Goal: Check status: Check status

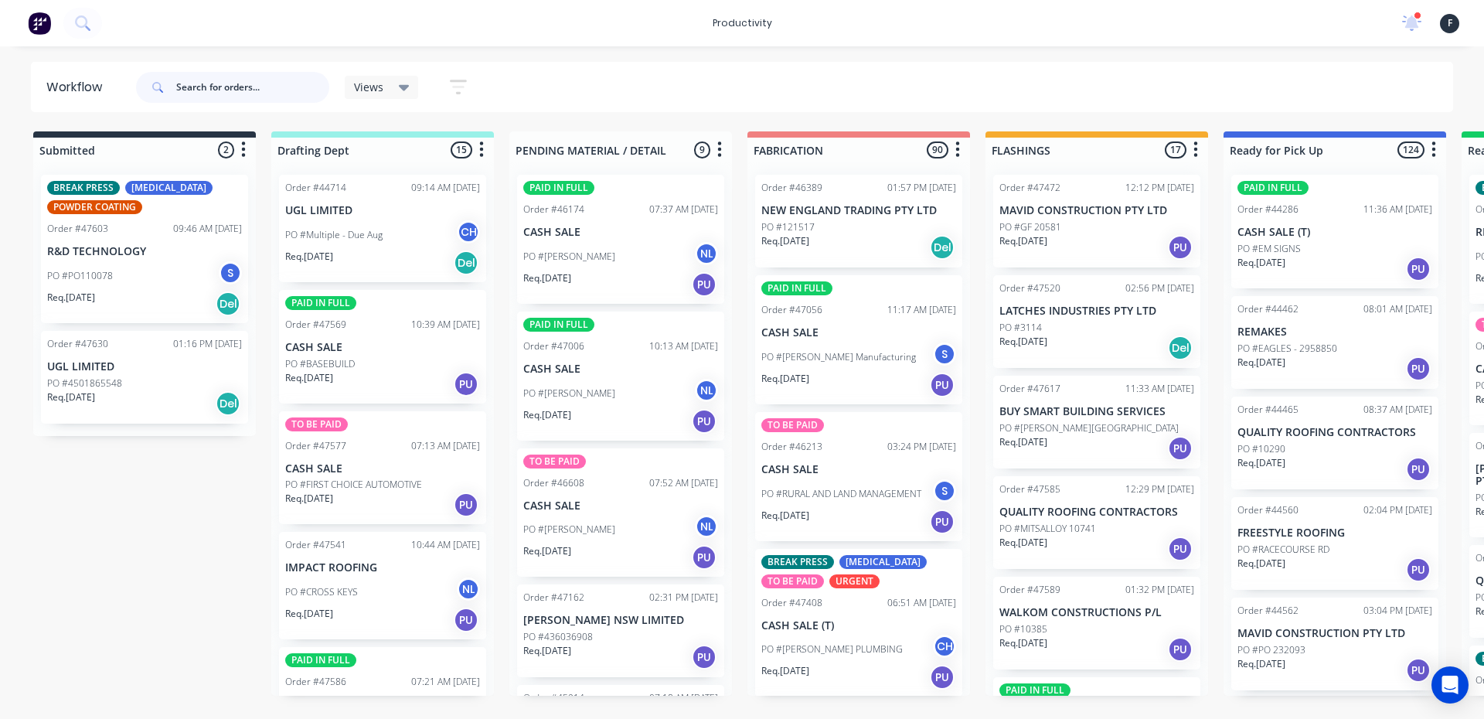
click at [226, 83] on input "text" at bounding box center [252, 87] width 153 height 31
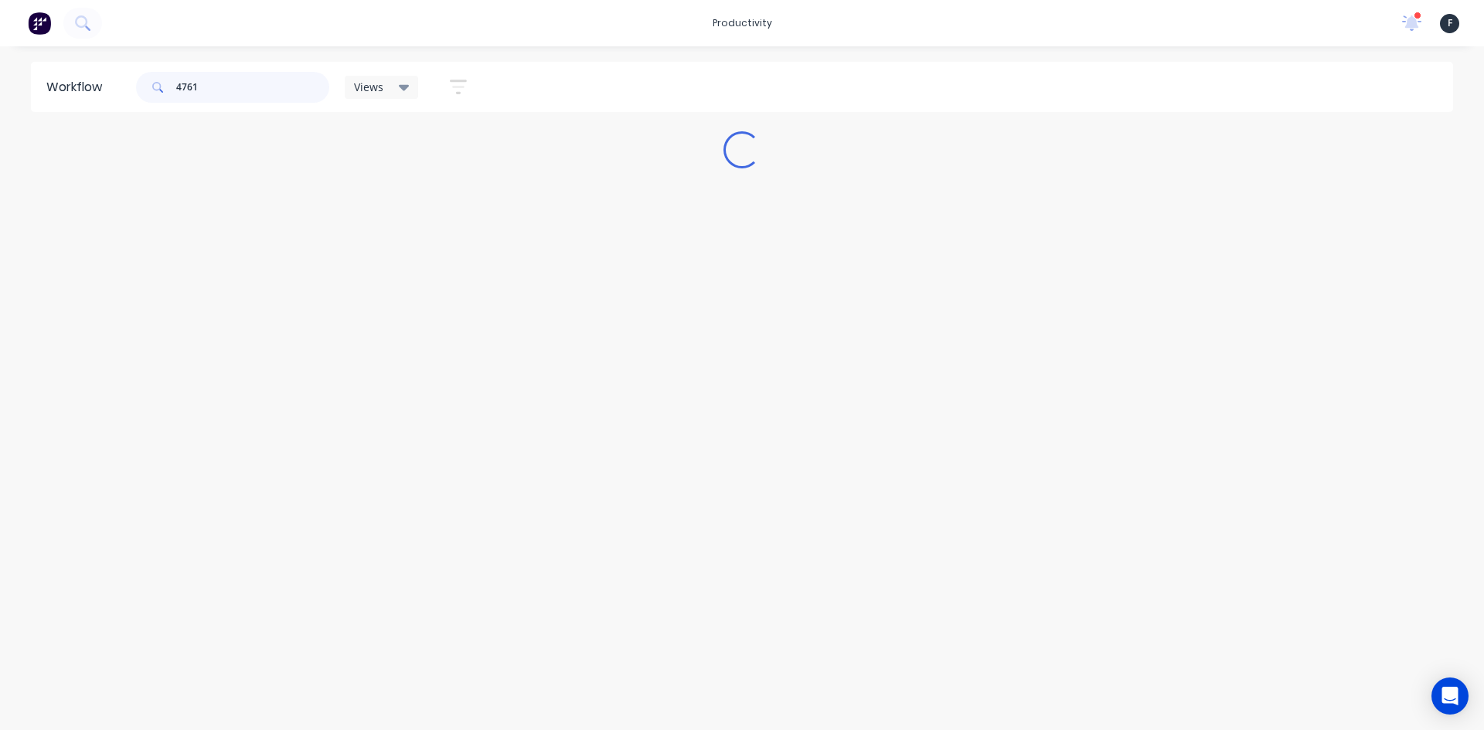
type input "47614"
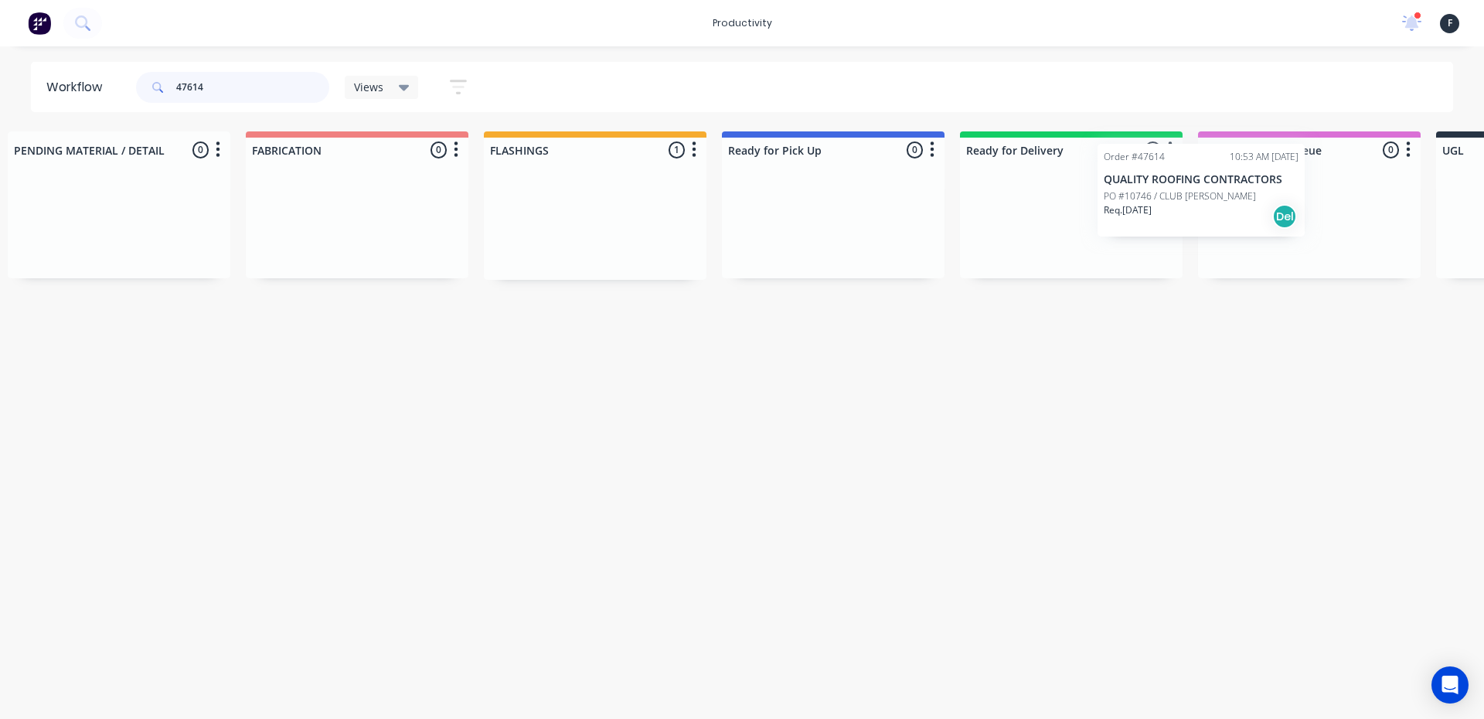
drag, startPoint x: 1045, startPoint y: 242, endPoint x: 1083, endPoint y: 219, distance: 45.1
click at [1152, 210] on div "Submitted 0 Sort By Created date Required date Order number Customer name Most …" at bounding box center [775, 205] width 2577 height 148
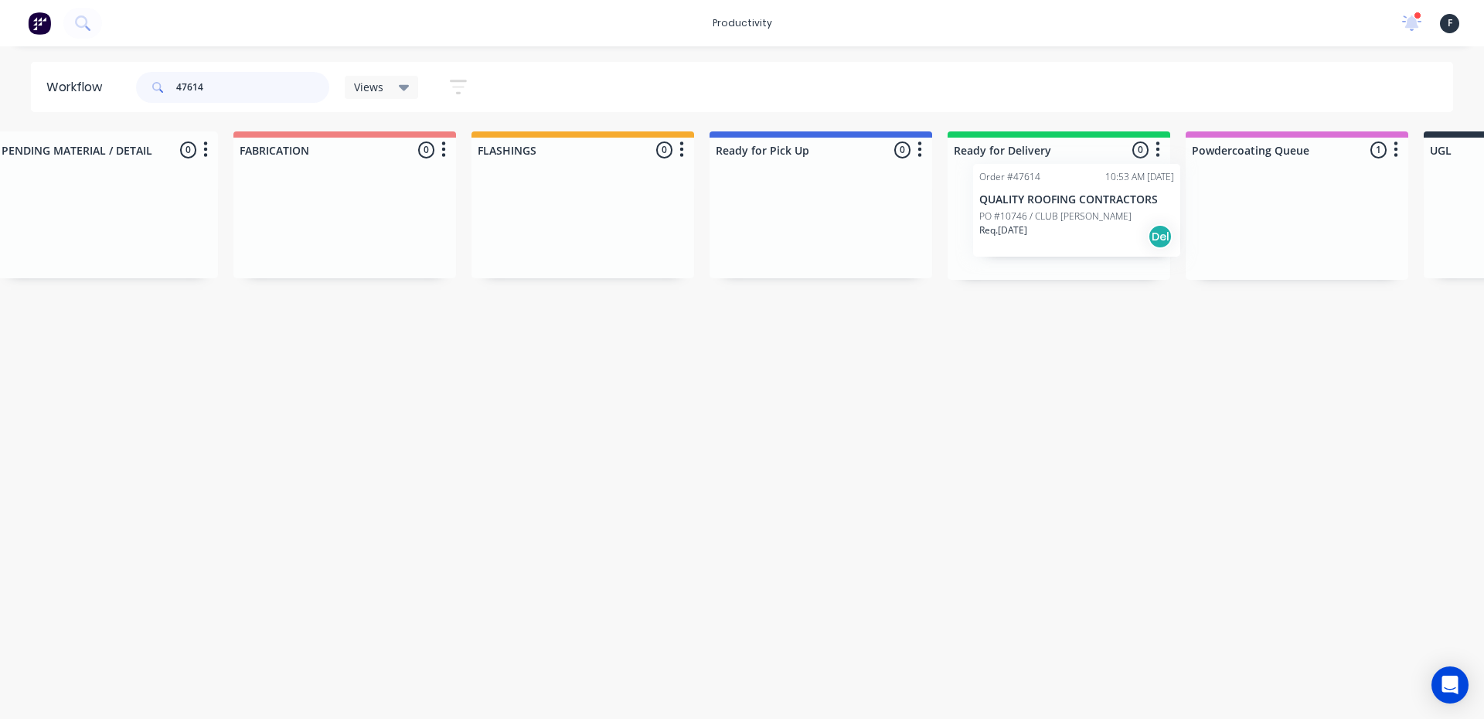
scroll to position [0, 516]
drag, startPoint x: 1276, startPoint y: 233, endPoint x: 1031, endPoint y: 223, distance: 245.1
click at [1038, 222] on div "Submitted 0 Sort By Created date Required date Order number Customer name Most …" at bounding box center [760, 205] width 2577 height 148
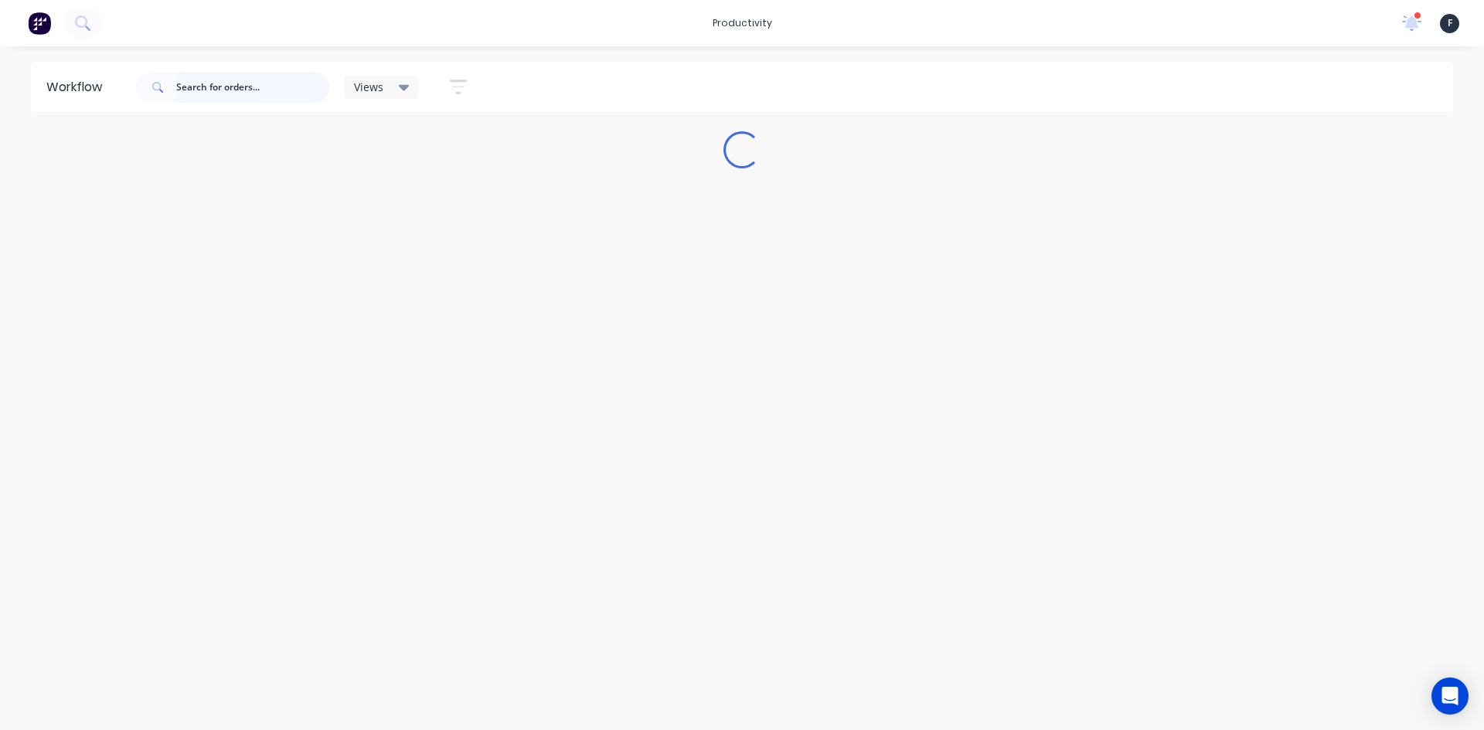
click at [204, 89] on input "text" at bounding box center [252, 87] width 153 height 31
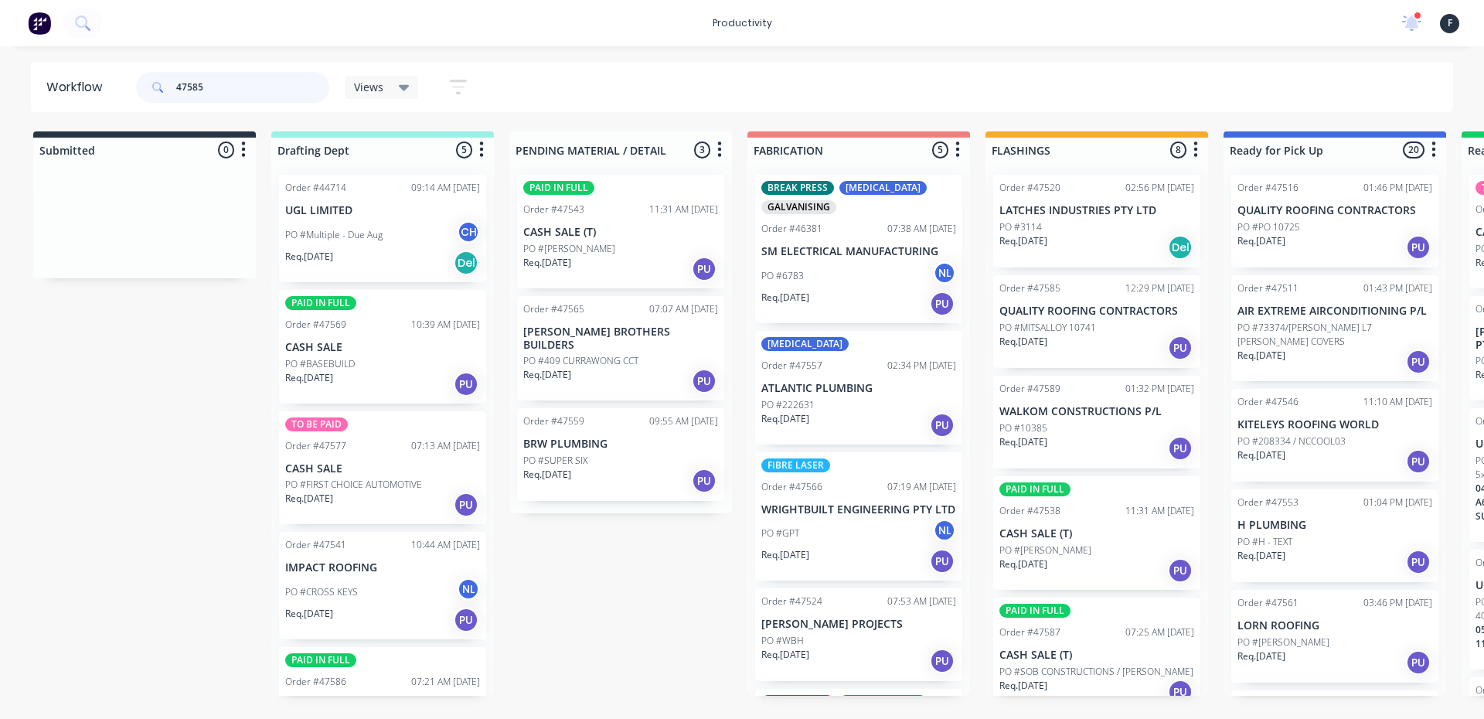
drag, startPoint x: 262, startPoint y: 73, endPoint x: 0, endPoint y: 73, distance: 262.0
click at [0, 73] on div "Workflow 47585 Views Save new view None (Default) edit Nilesh edit Production e…" at bounding box center [742, 87] width 1484 height 50
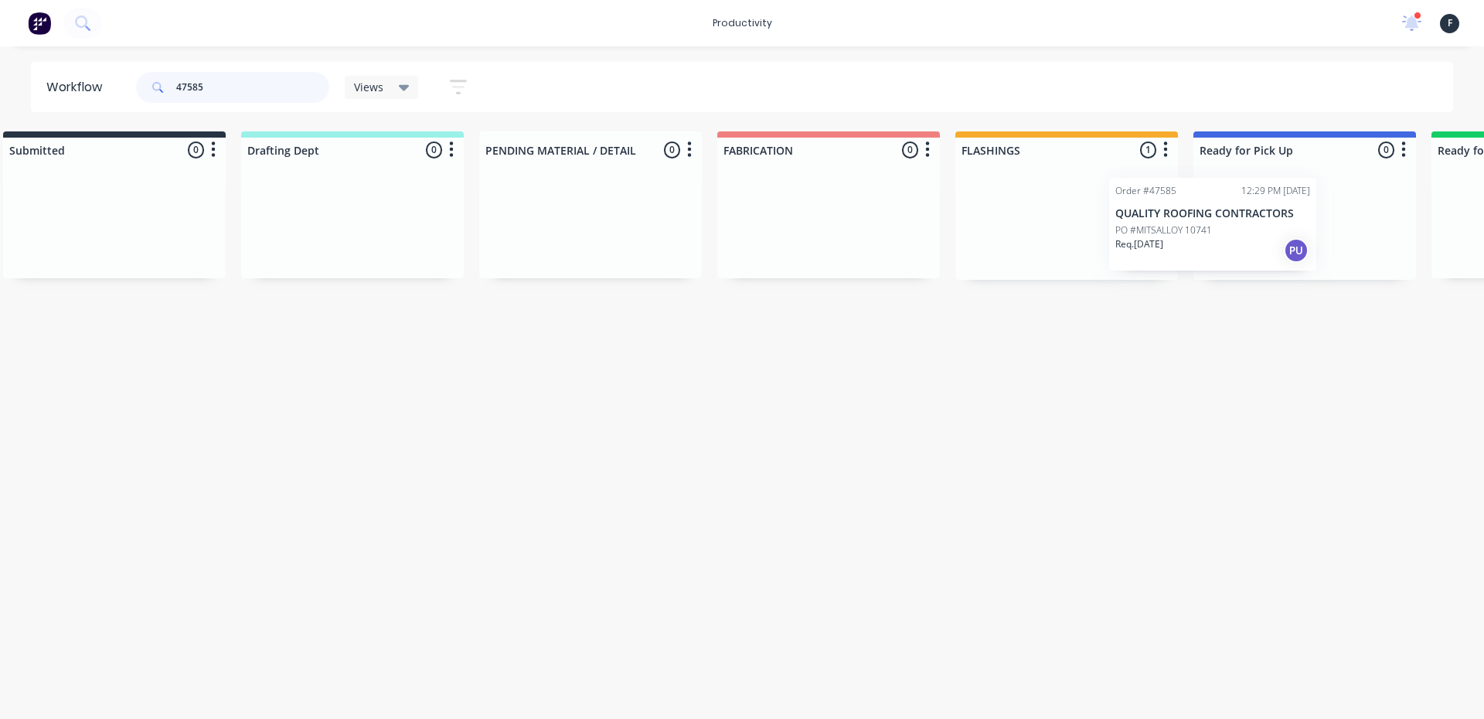
drag, startPoint x: 1123, startPoint y: 250, endPoint x: 1245, endPoint y: 253, distance: 122.1
click at [1245, 253] on div "Submitted 0 Sort By Created date Required date Order number Customer name Most …" at bounding box center [1246, 205] width 2577 height 148
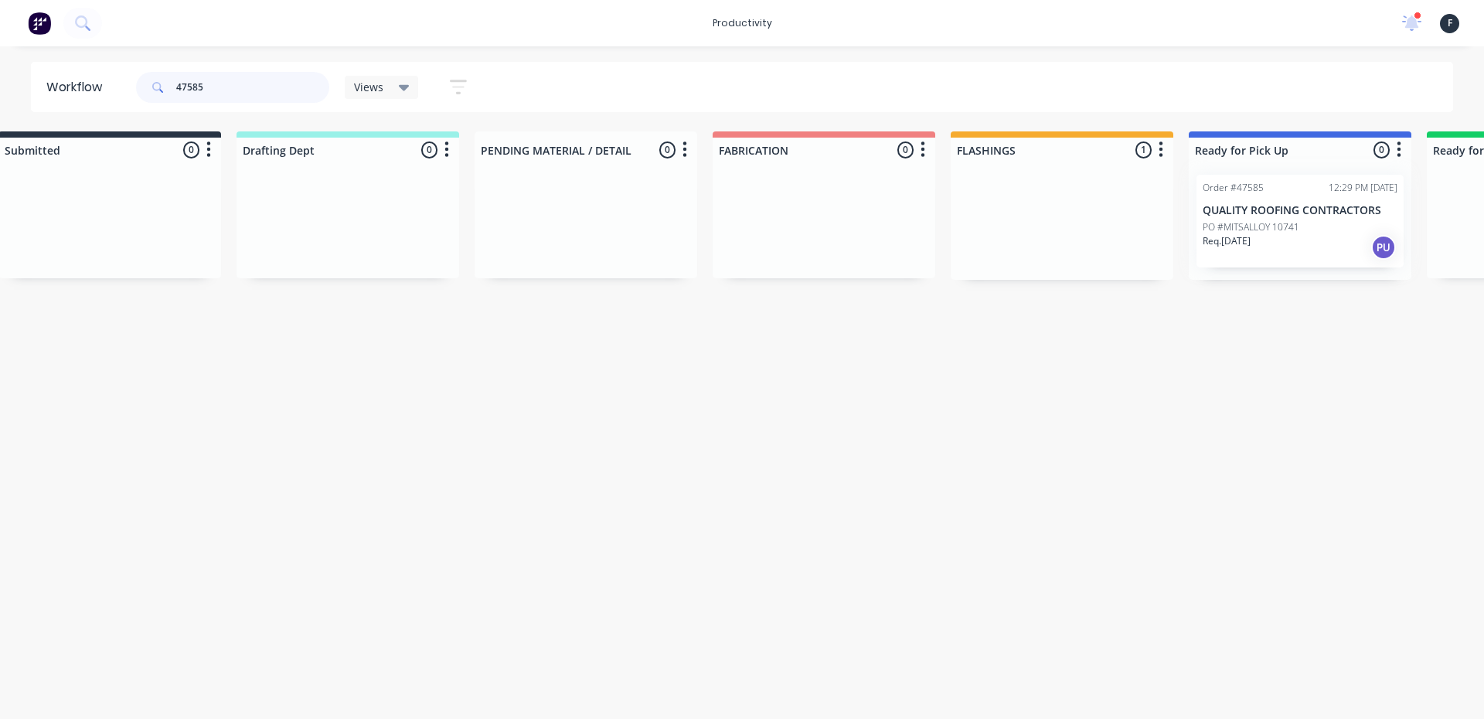
type input "47585"
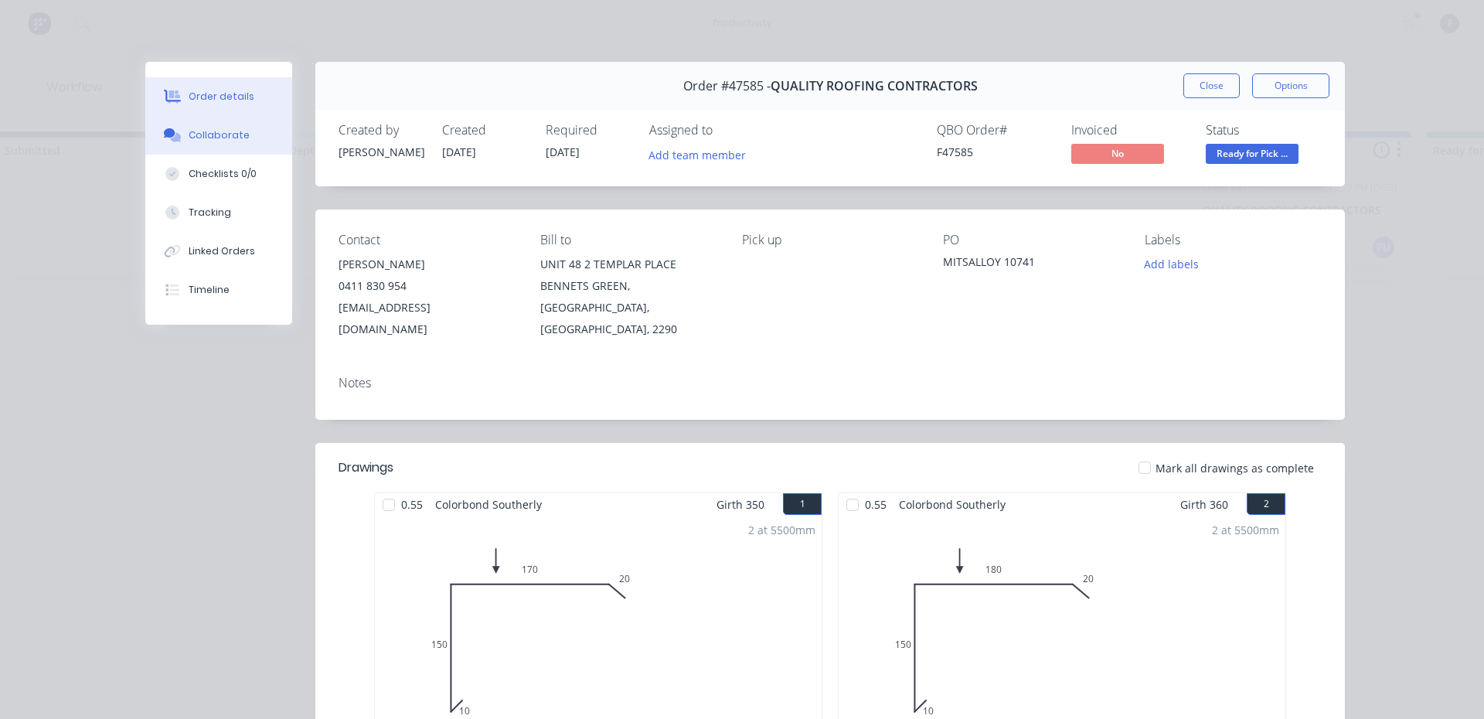
click at [195, 134] on div "Collaborate" at bounding box center [219, 135] width 61 height 14
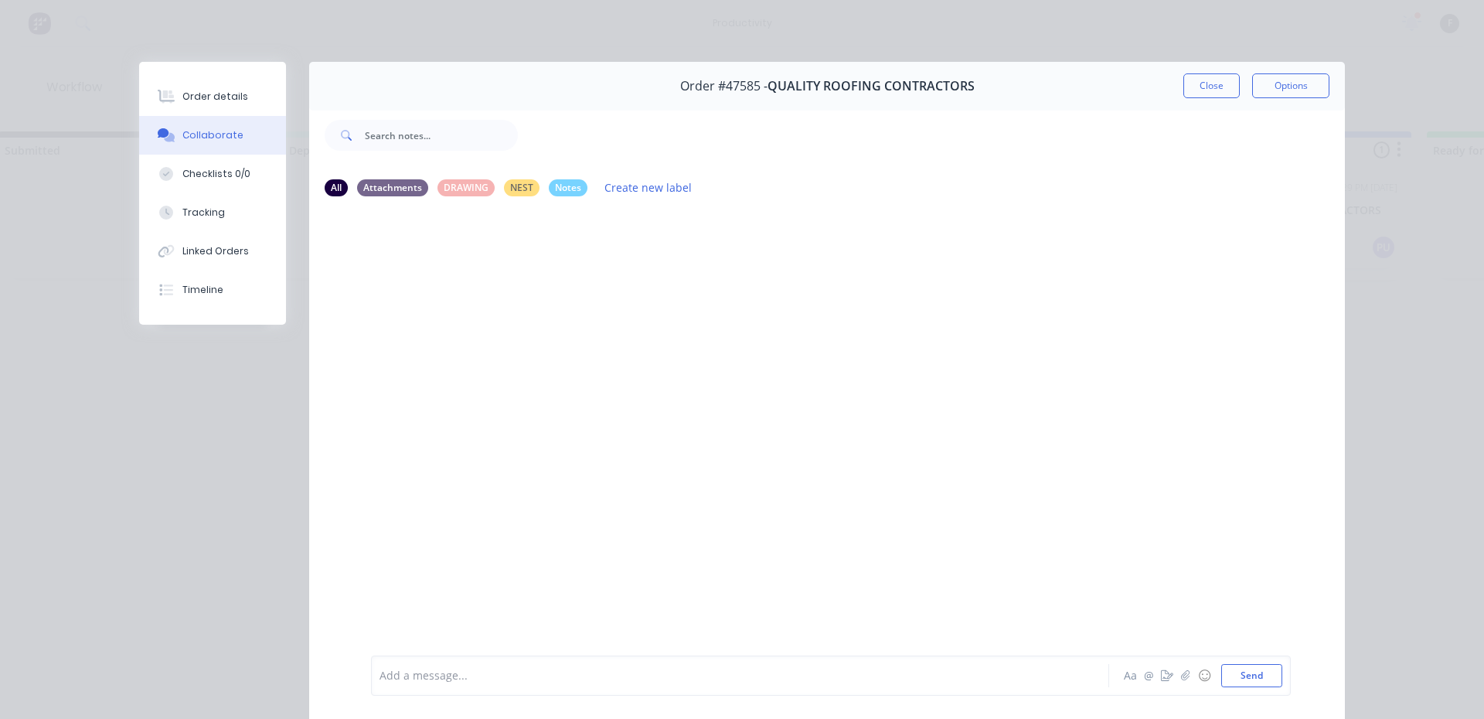
click at [451, 675] on div at bounding box center [718, 676] width 676 height 16
